Goal: Find specific page/section: Find specific page/section

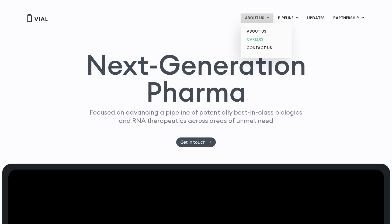
click at [265, 38] on link "CAREERS" at bounding box center [265, 39] width 47 height 8
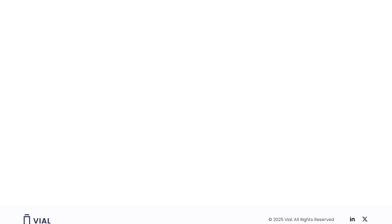
scroll to position [800, 0]
